Goal: Transaction & Acquisition: Purchase product/service

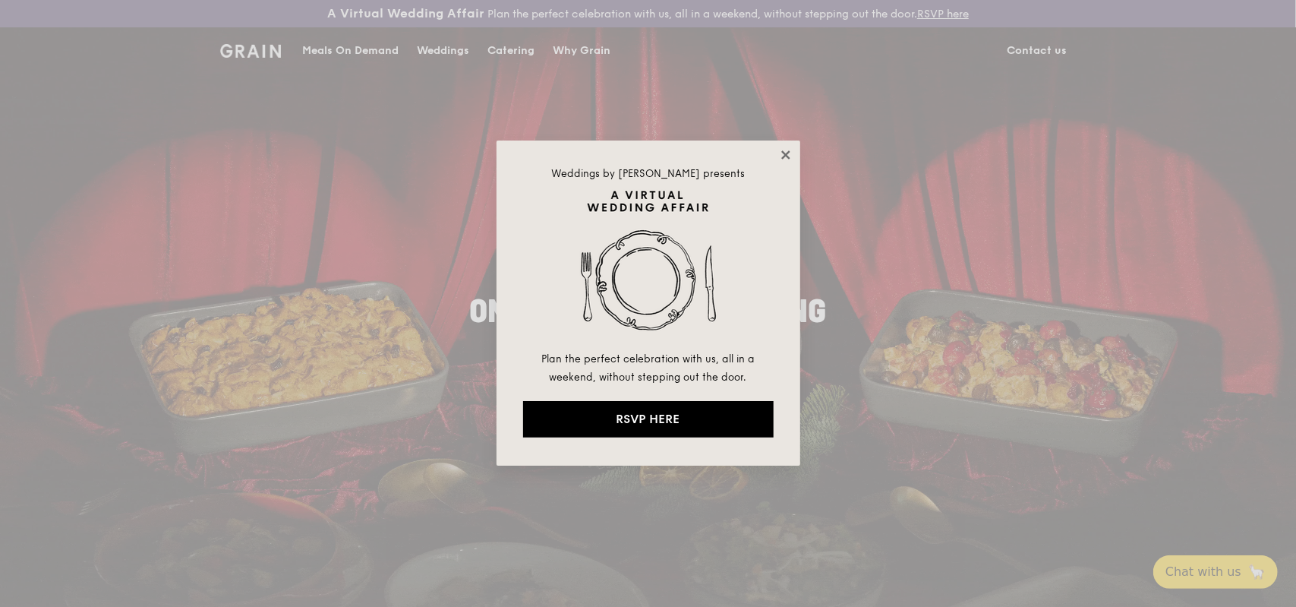
click at [784, 157] on icon at bounding box center [786, 155] width 14 height 14
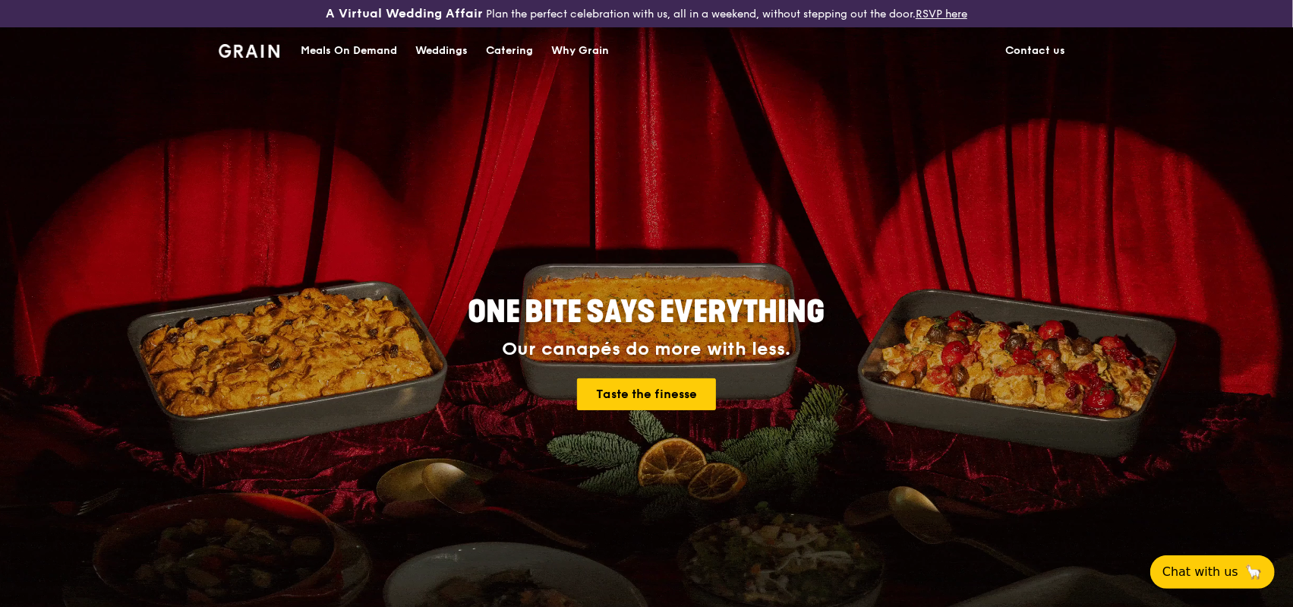
click at [325, 46] on div "Meals On Demand" at bounding box center [349, 51] width 96 height 46
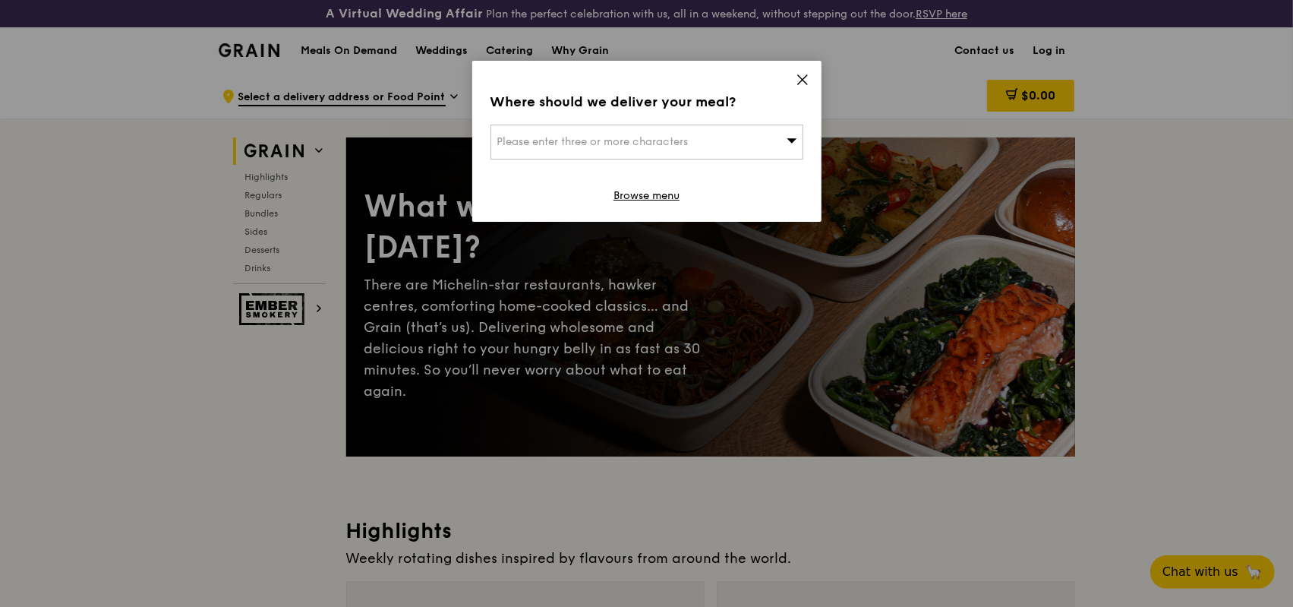
click at [797, 75] on icon at bounding box center [803, 80] width 14 height 14
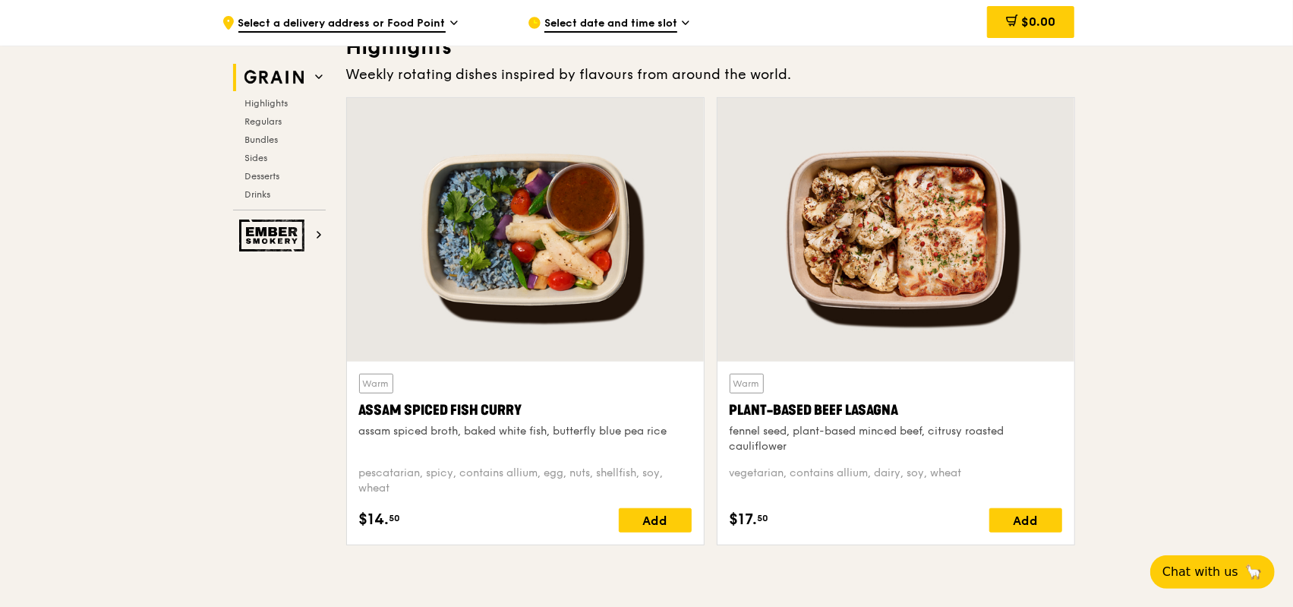
scroll to position [531, 0]
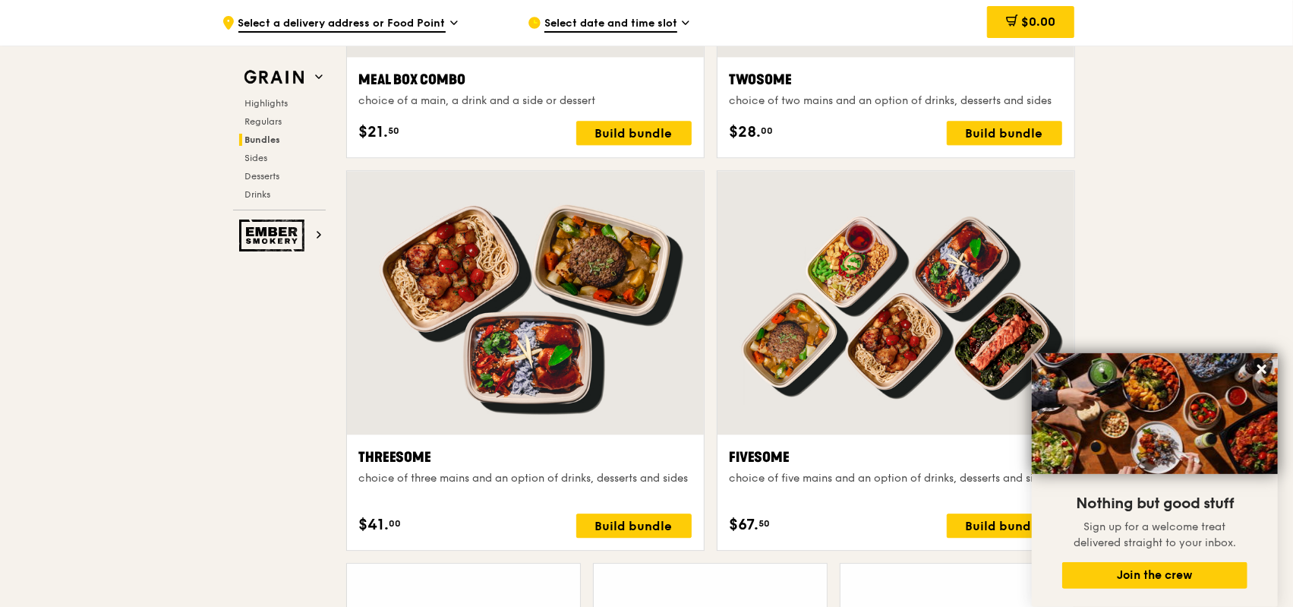
scroll to position [2657, 0]
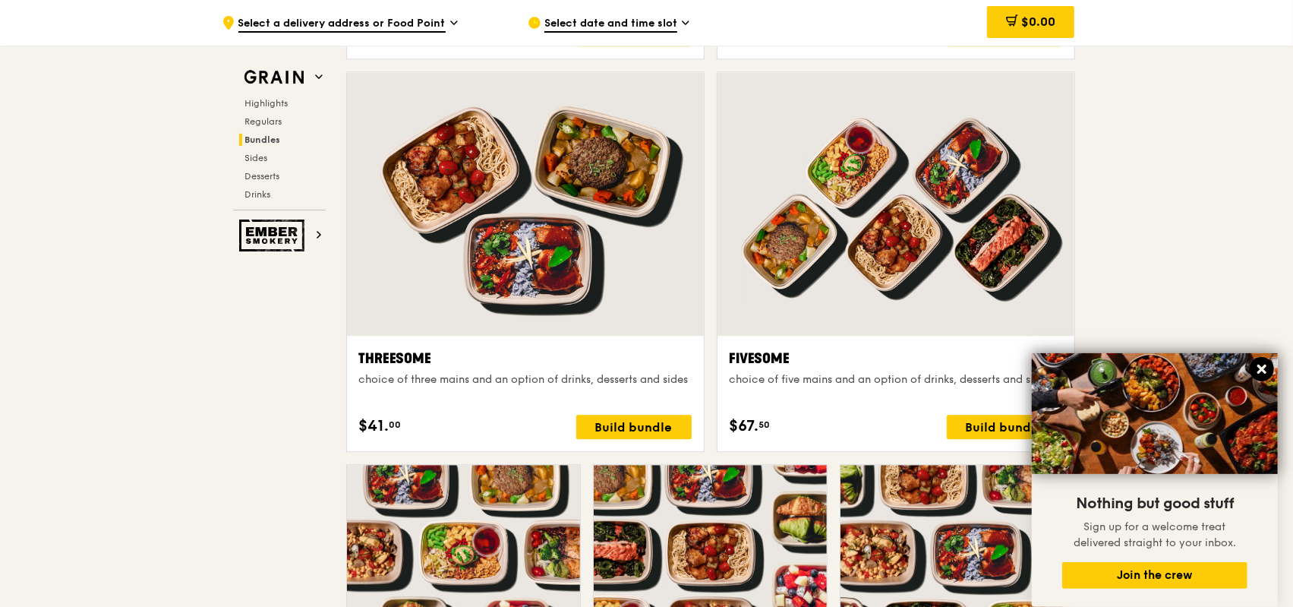
click at [1263, 370] on icon at bounding box center [1261, 368] width 9 height 9
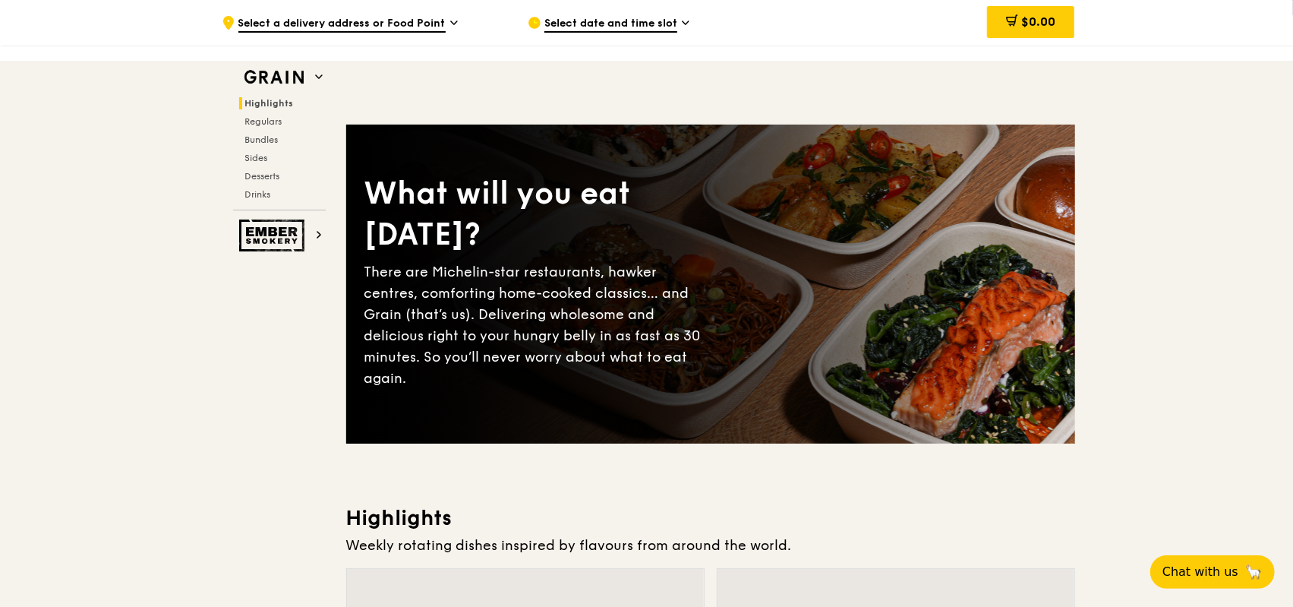
scroll to position [0, 0]
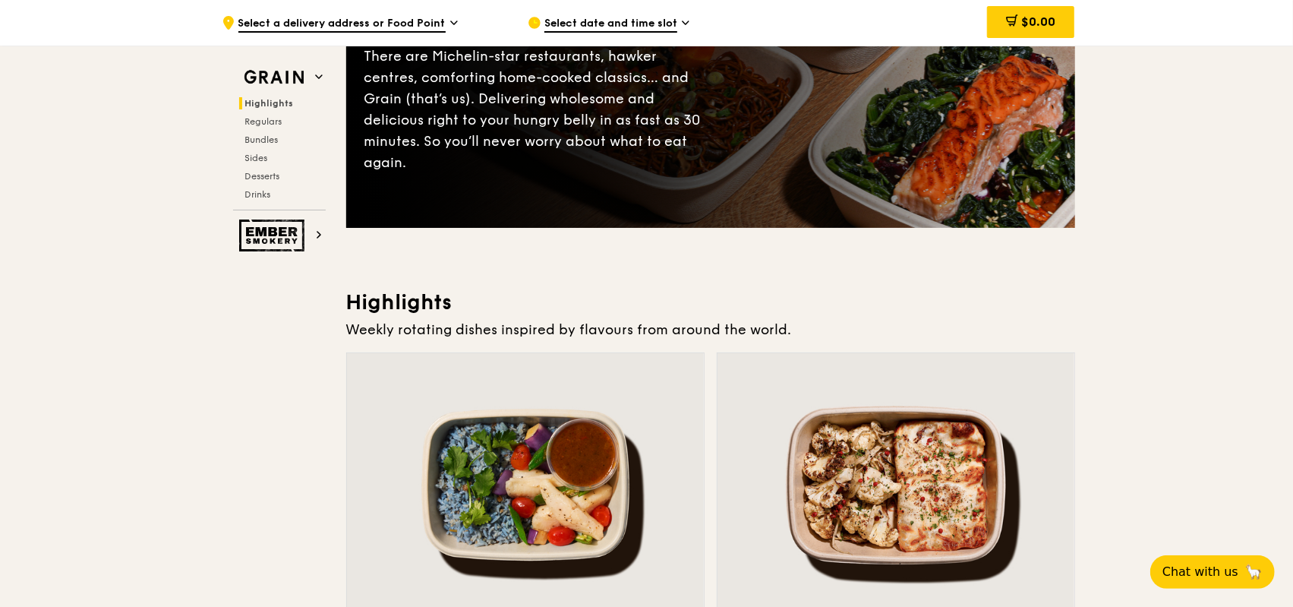
click at [616, 323] on div "Weekly rotating dishes inspired by flavours from around the world." at bounding box center [710, 329] width 729 height 21
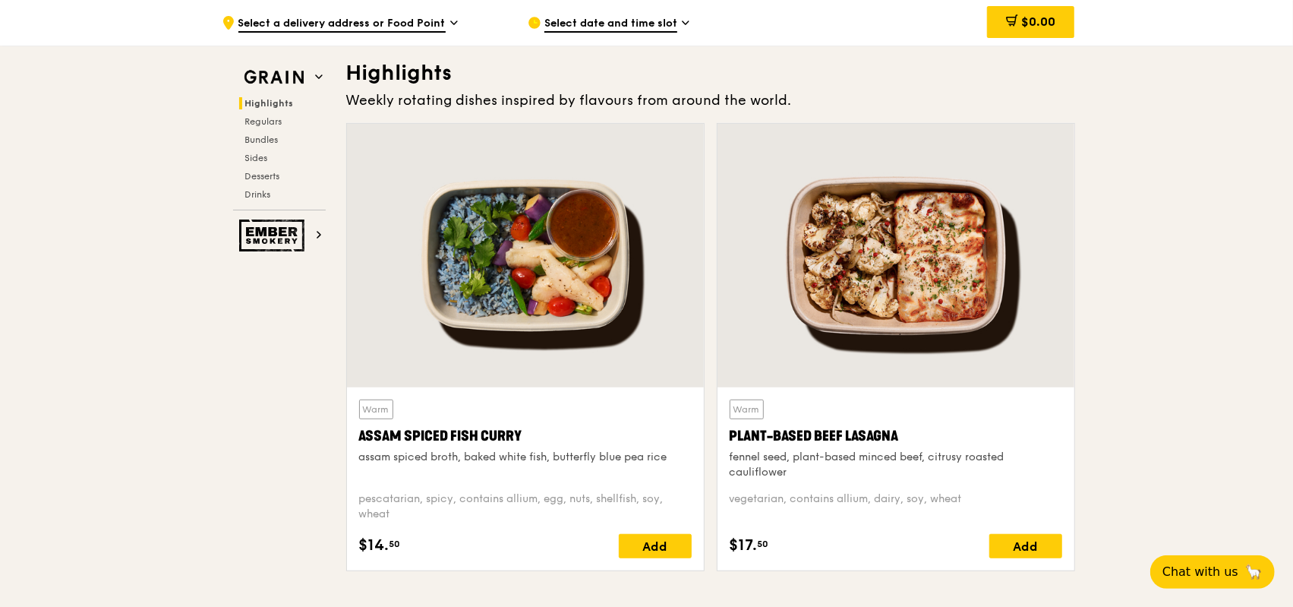
scroll to position [531, 0]
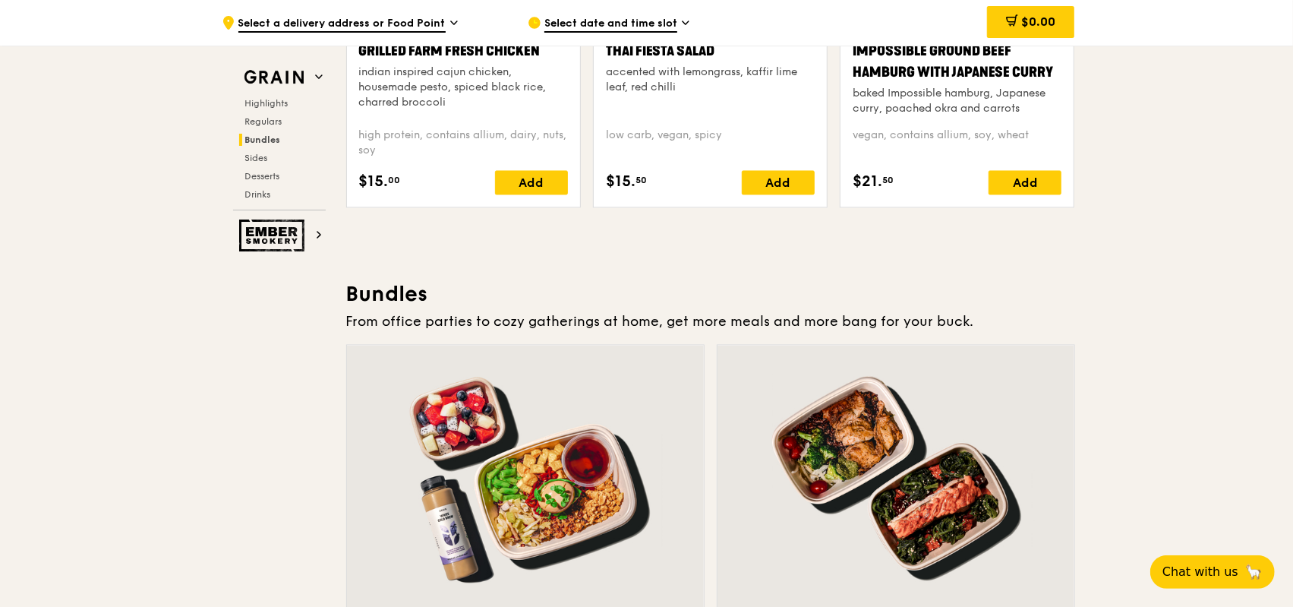
scroll to position [2277, 0]
